Goal: Information Seeking & Learning: Learn about a topic

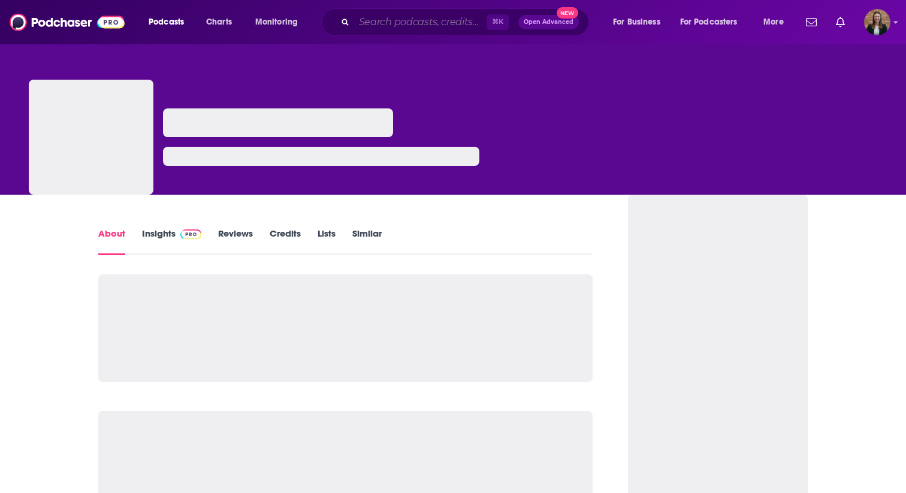
click at [370, 17] on input "Search podcasts, credits, & more..." at bounding box center [420, 22] width 132 height 19
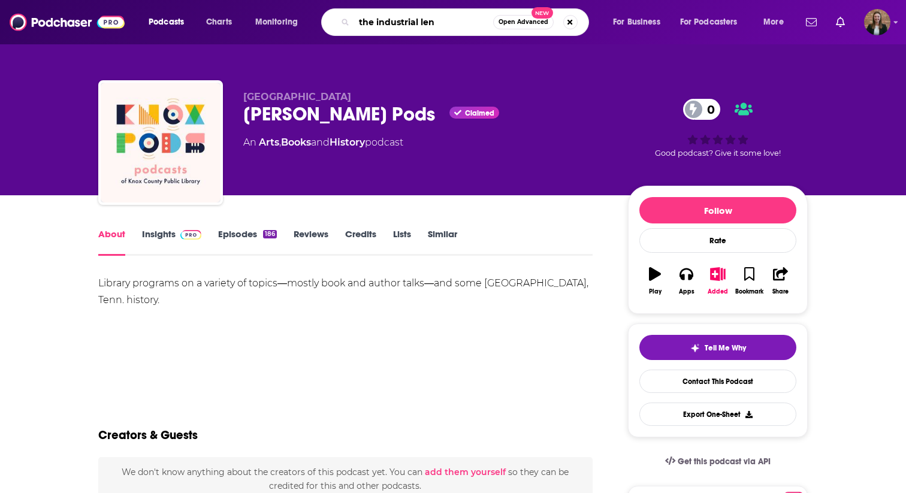
type input "the industrial lens"
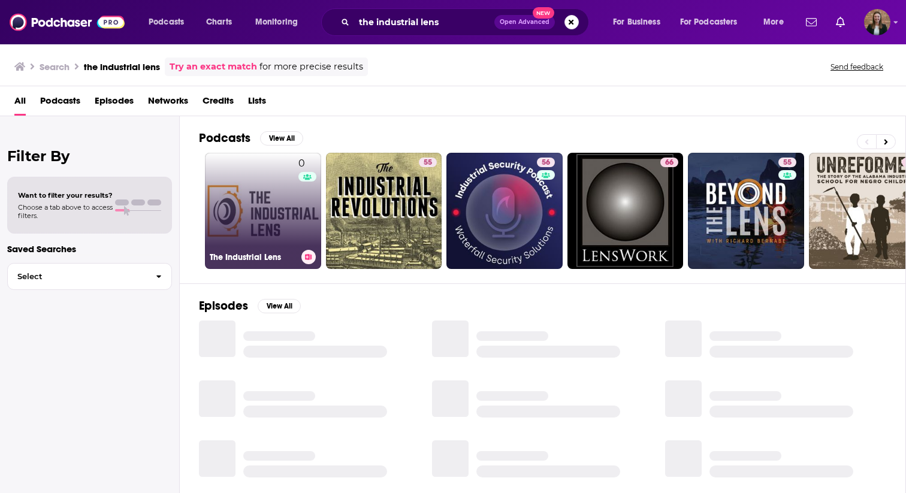
click at [244, 228] on link "0 The Industrial Lens" at bounding box center [263, 211] width 116 height 116
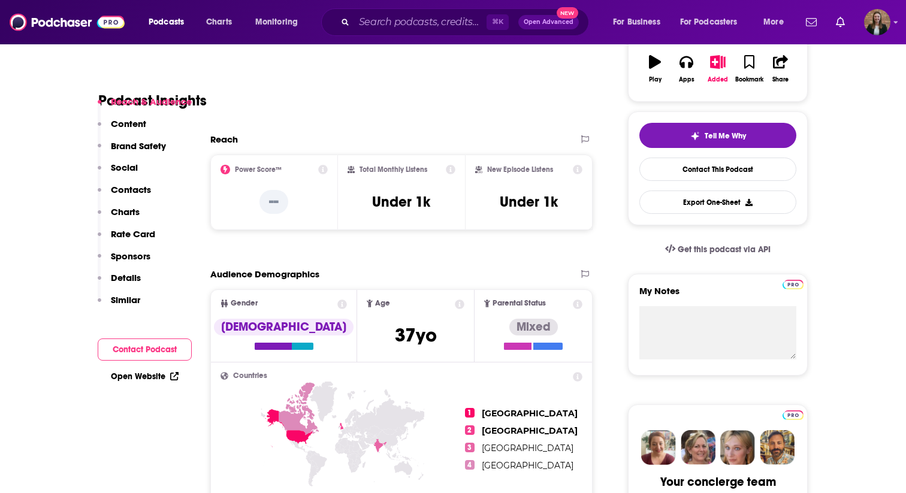
scroll to position [76, 0]
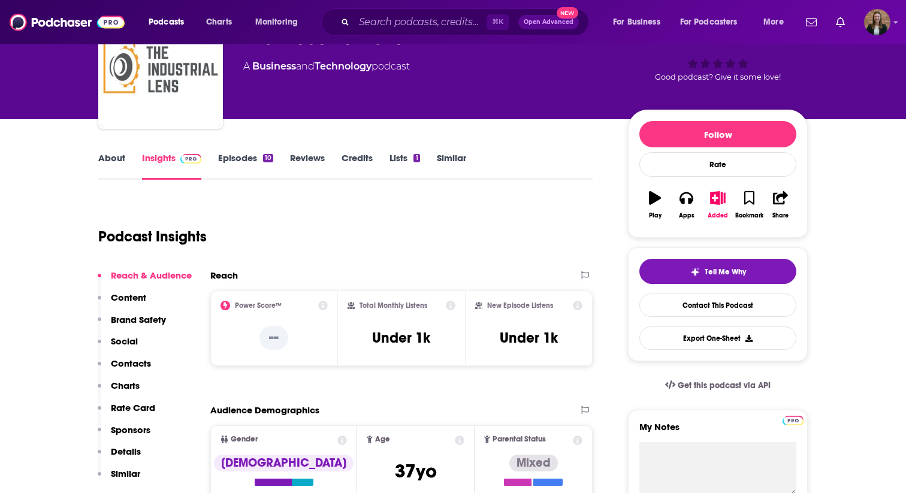
click at [224, 161] on link "Episodes 10" at bounding box center [245, 166] width 55 height 28
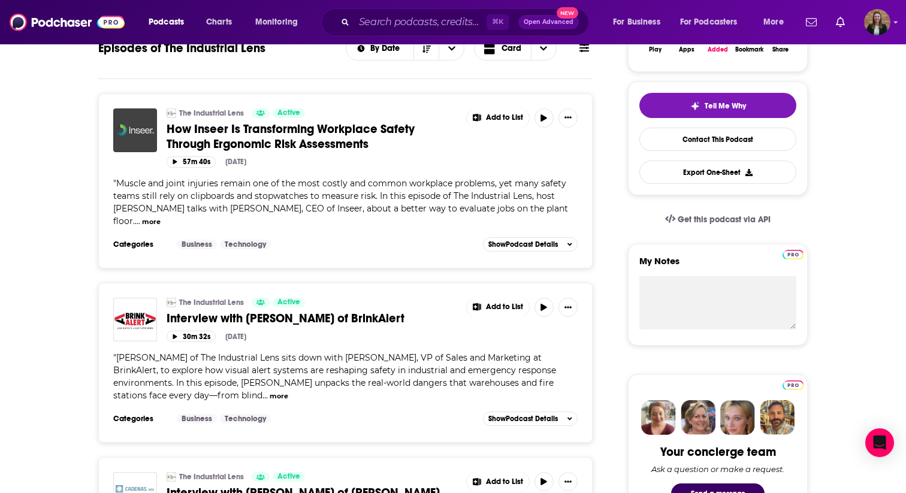
scroll to position [31, 0]
